Goal: Task Accomplishment & Management: Manage account settings

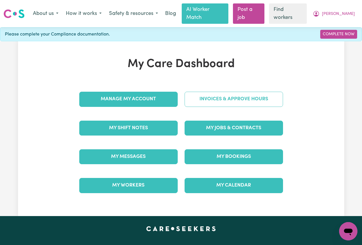
click at [194, 92] on link "Invoices & Approve Hours" at bounding box center [234, 99] width 99 height 15
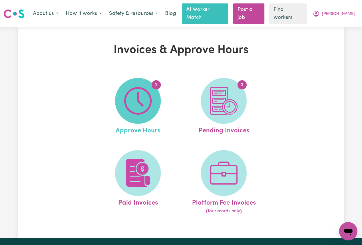
click at [144, 90] on img at bounding box center [137, 100] width 27 height 27
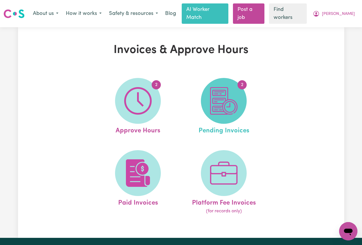
click at [219, 87] on img at bounding box center [223, 100] width 27 height 27
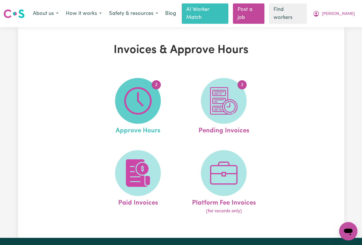
click at [148, 91] on img at bounding box center [137, 100] width 27 height 27
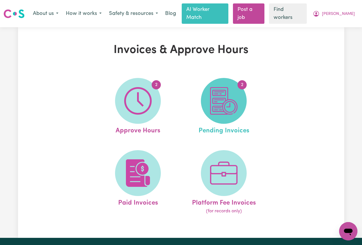
click at [221, 96] on img at bounding box center [223, 100] width 27 height 27
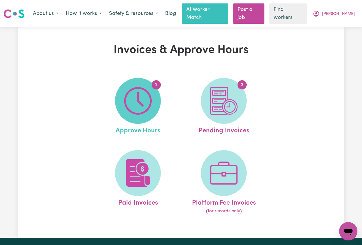
click at [153, 91] on span "2" at bounding box center [138, 101] width 46 height 46
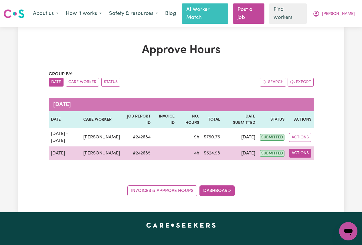
click at [299, 149] on button "Actions" at bounding box center [300, 153] width 22 height 9
click at [308, 162] on link "View Job Report" at bounding box center [314, 166] width 49 height 11
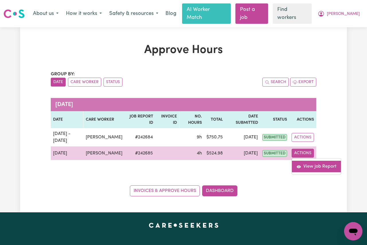
select select "pm"
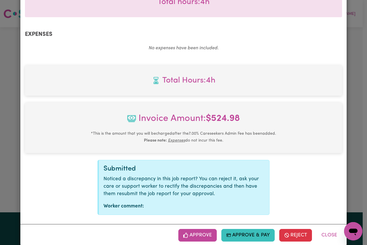
scroll to position [197, 0]
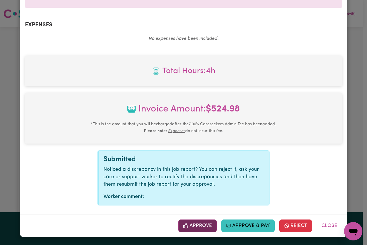
click at [194, 223] on button "Approve" at bounding box center [197, 225] width 38 height 13
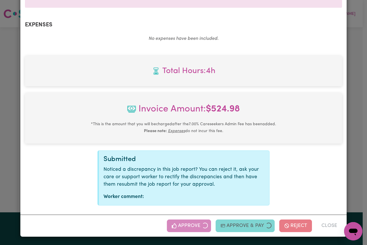
scroll to position [105, 0]
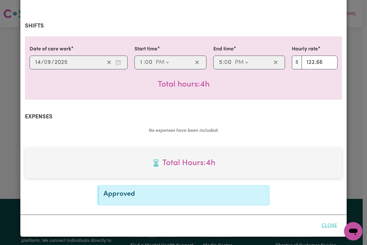
click at [330, 226] on button "Close" at bounding box center [328, 225] width 25 height 13
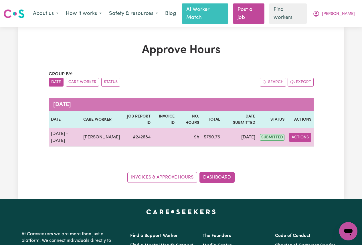
click at [295, 133] on button "Actions" at bounding box center [300, 137] width 22 height 9
click at [304, 145] on link "View Job Report" at bounding box center [314, 150] width 49 height 11
select select "pm"
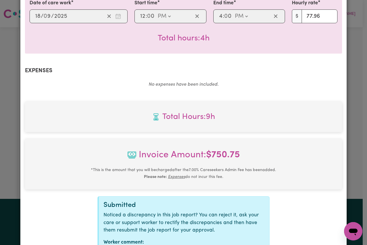
scroll to position [337, 0]
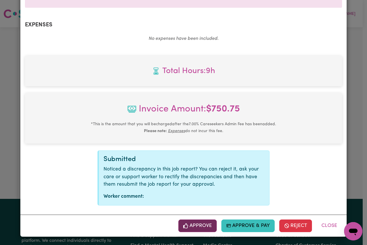
click at [189, 222] on button "Approve" at bounding box center [197, 225] width 38 height 13
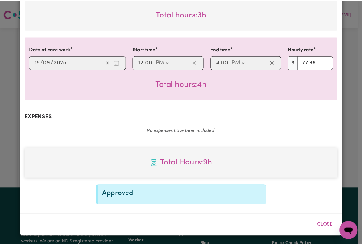
scroll to position [245, 0]
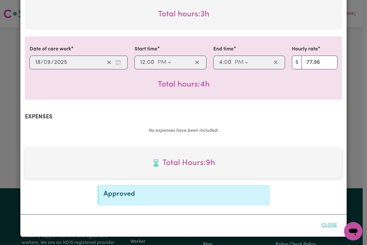
click at [327, 227] on button "Close" at bounding box center [328, 225] width 25 height 13
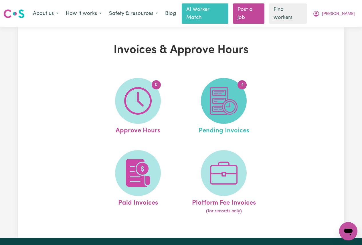
click at [225, 87] on img at bounding box center [223, 100] width 27 height 27
